Goal: Transaction & Acquisition: Purchase product/service

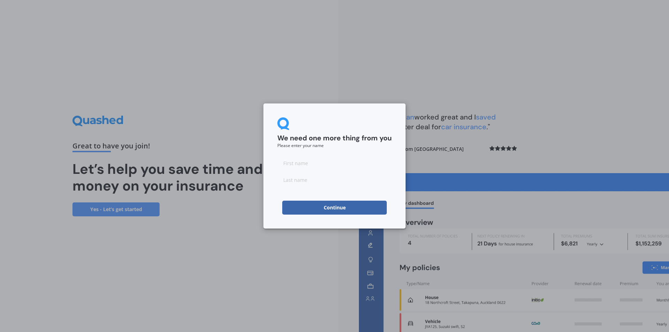
click at [287, 159] on input at bounding box center [334, 163] width 114 height 14
type input "[PERSON_NAME]"
click at [310, 180] on input at bounding box center [334, 180] width 114 height 14
type input "[PERSON_NAME]"
click at [341, 205] on button "Continue" at bounding box center [334, 208] width 104 height 14
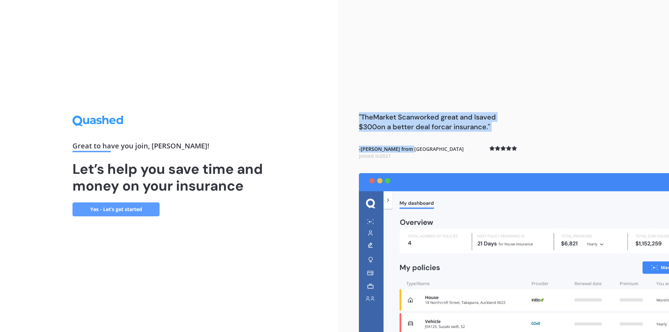
drag, startPoint x: 523, startPoint y: 173, endPoint x: 409, endPoint y: 145, distance: 117.5
click at [409, 145] on div ""The Market Scan worked great and I saved $300 on a better deal for car insuran…" at bounding box center [503, 166] width 331 height 332
click at [114, 208] on link "Yes - Let’s get started" at bounding box center [115, 209] width 87 height 14
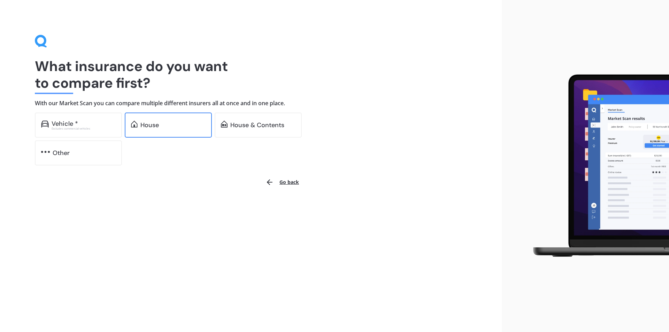
click at [151, 125] on div "House" at bounding box center [149, 125] width 18 height 7
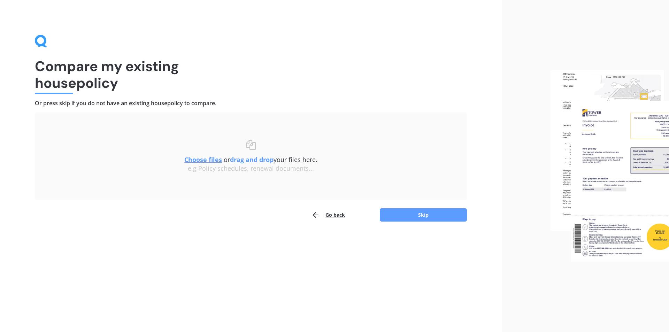
drag, startPoint x: 431, startPoint y: 211, endPoint x: 294, endPoint y: 196, distance: 137.9
click at [434, 259] on div "Compare my existing house policy Or press skip if you do not have an existing h…" at bounding box center [250, 166] width 501 height 332
click at [419, 213] on button "Skip" at bounding box center [423, 214] width 87 height 13
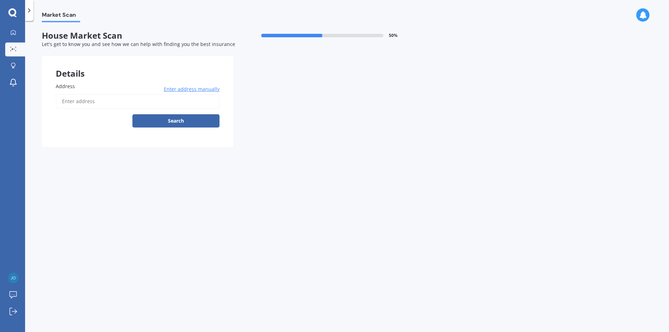
click at [128, 101] on input "Address" at bounding box center [138, 101] width 164 height 15
type input "[STREET_ADDRESS]"
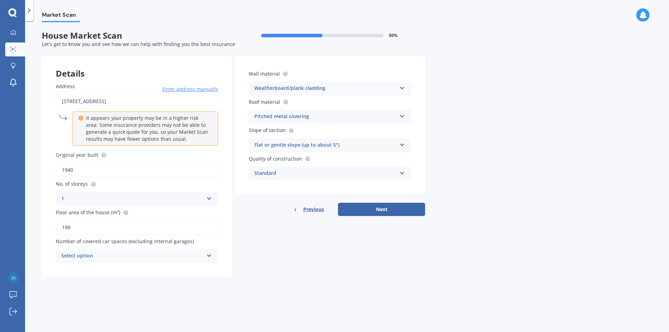
click at [143, 258] on div "Select option" at bounding box center [132, 256] width 142 height 8
click at [125, 156] on label "Original year built" at bounding box center [135, 154] width 159 height 7
click at [125, 163] on input "1940" at bounding box center [137, 170] width 162 height 15
click at [389, 209] on button "Next" at bounding box center [381, 209] width 87 height 13
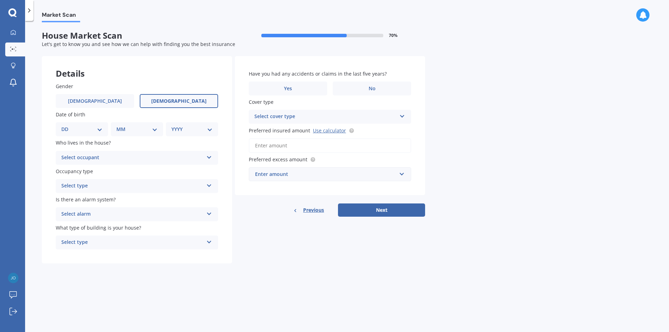
click at [184, 98] on span "[DEMOGRAPHIC_DATA]" at bounding box center [178, 101] width 55 height 6
click at [0, 0] on input "[DEMOGRAPHIC_DATA]" at bounding box center [0, 0] width 0 height 0
click at [96, 128] on select "DD 01 02 03 04 05 06 07 08 09 10 11 12 13 14 15 16 17 18 19 20 21 22 23 24 25 2…" at bounding box center [81, 129] width 41 height 8
select select "07"
click at [67, 125] on select "DD 01 02 03 04 05 06 07 08 09 10 11 12 13 14 15 16 17 18 19 20 21 22 23 24 25 2…" at bounding box center [81, 129] width 41 height 8
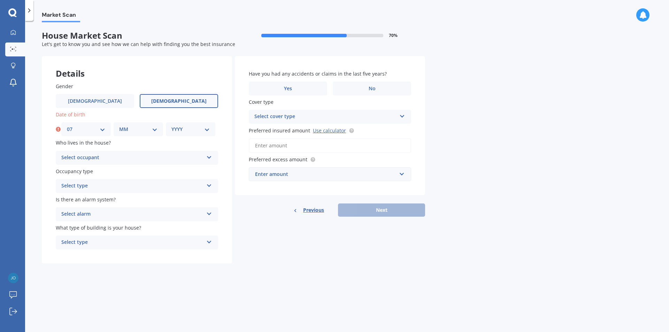
click at [152, 128] on select "MM 01 02 03 04 05 06 07 08 09 10 11 12" at bounding box center [138, 129] width 38 height 8
select select "07"
click at [119, 125] on select "MM 01 02 03 04 05 06 07 08 09 10 11 12" at bounding box center [138, 129] width 38 height 8
click at [192, 131] on select "YYYY 2009 2008 2007 2006 2005 2004 2003 2002 2001 2000 1999 1998 1997 1996 1995…" at bounding box center [190, 129] width 38 height 8
select select "1964"
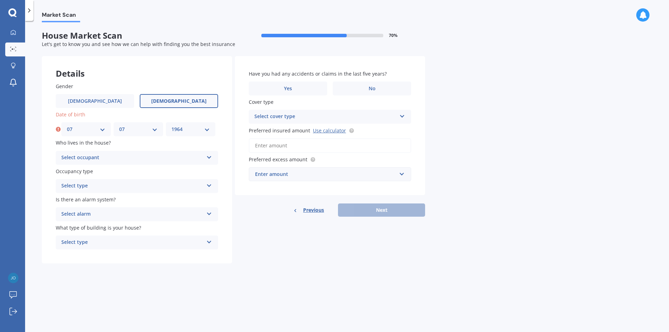
click at [171, 125] on select "YYYY 2009 2008 2007 2006 2005 2004 2003 2002 2001 2000 1999 1998 1997 1996 1995…" at bounding box center [190, 129] width 38 height 8
click at [155, 262] on div "Gender [DEMOGRAPHIC_DATA] [DEMOGRAPHIC_DATA] Date of birth DD 01 02 03 04 05 06…" at bounding box center [137, 166] width 190 height 195
click at [125, 157] on div "Select occupant" at bounding box center [132, 158] width 142 height 8
click at [100, 171] on div "Owner" at bounding box center [137, 171] width 162 height 13
click at [102, 186] on div "Select type" at bounding box center [132, 186] width 142 height 8
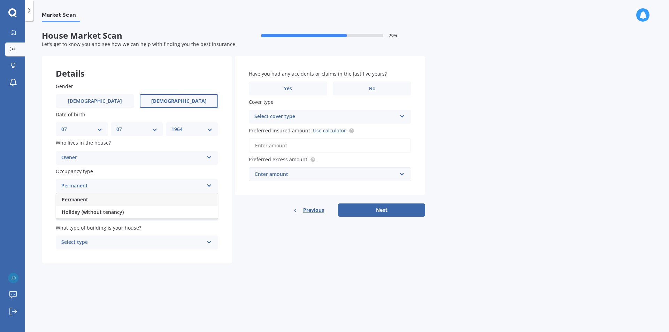
click at [91, 202] on div "Permanent" at bounding box center [137, 199] width 162 height 13
click at [98, 214] on div "Select alarm" at bounding box center [132, 214] width 142 height 8
click at [93, 240] on span "Yes, not monitored" at bounding box center [85, 240] width 46 height 7
click at [96, 242] on div "Select type" at bounding box center [132, 242] width 142 height 8
click at [95, 258] on div "Freestanding" at bounding box center [137, 256] width 162 height 13
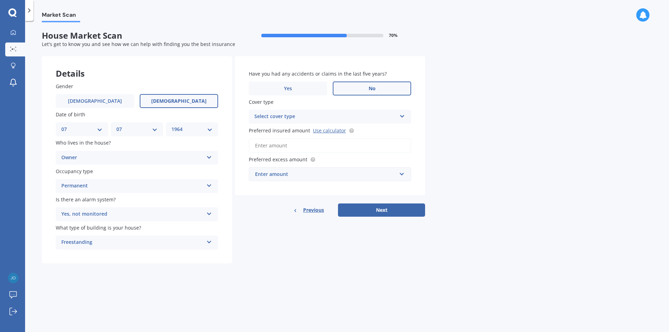
click at [354, 86] on label "No" at bounding box center [372, 88] width 78 height 14
click at [0, 0] on input "No" at bounding box center [0, 0] width 0 height 0
click at [377, 118] on div "Select cover type" at bounding box center [325, 116] width 142 height 8
click at [301, 132] on div "High" at bounding box center [330, 130] width 162 height 13
click at [289, 146] on input "Preferred insured amount Use calculator" at bounding box center [330, 145] width 162 height 15
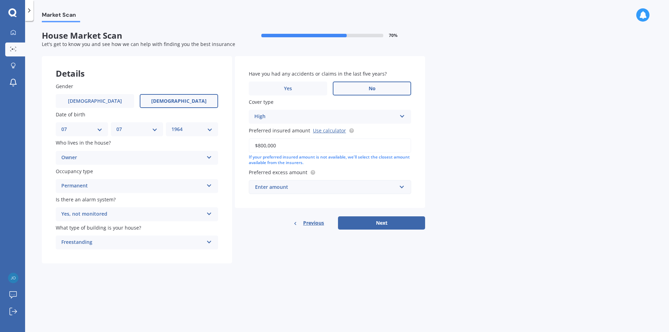
type input "$800,000"
click at [360, 185] on div "Enter amount" at bounding box center [325, 187] width 141 height 8
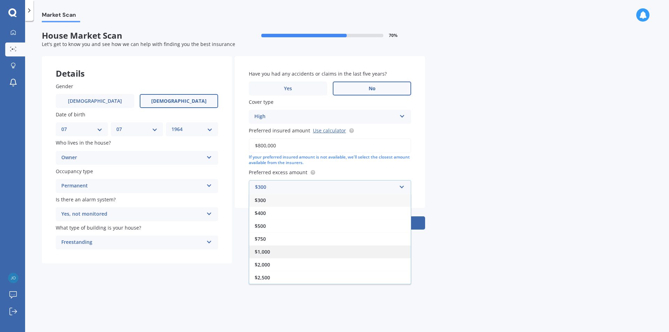
click at [273, 254] on div "$1,000" at bounding box center [330, 251] width 162 height 13
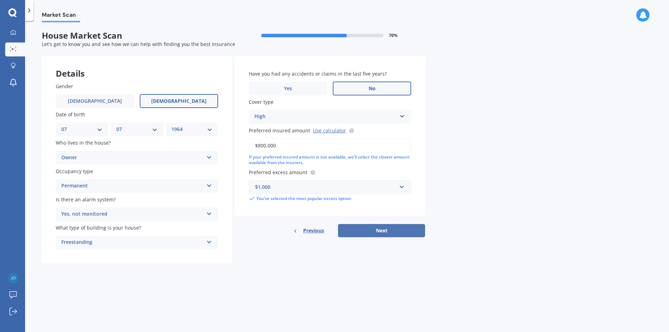
click at [354, 228] on button "Next" at bounding box center [381, 230] width 87 height 13
select select "07"
select select "1964"
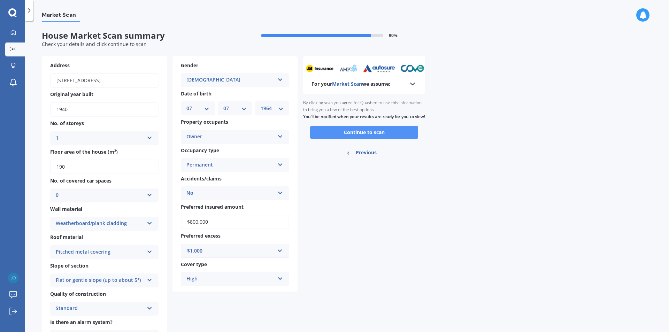
click at [338, 139] on button "Continue to scan" at bounding box center [364, 132] width 108 height 13
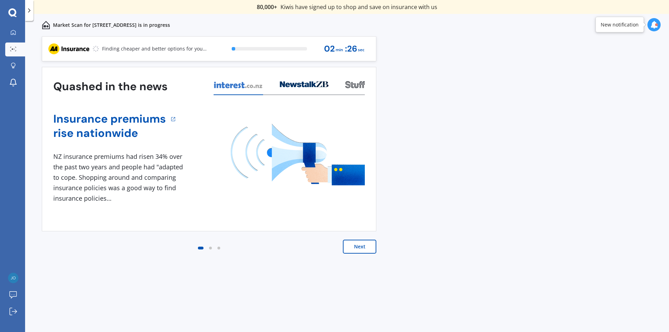
click at [368, 247] on button "Next" at bounding box center [359, 247] width 33 height 14
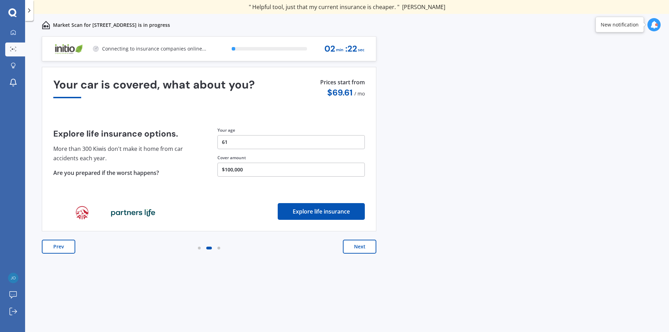
click at [364, 248] on button "Next" at bounding box center [359, 247] width 33 height 14
